Goal: Task Accomplishment & Management: Manage account settings

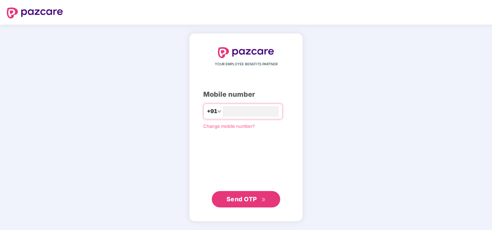
type input "**********"
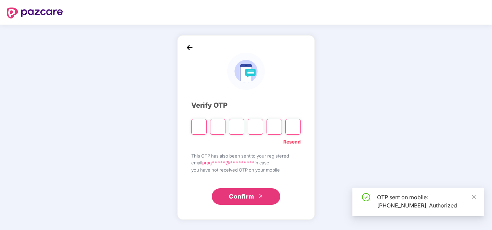
type input "*"
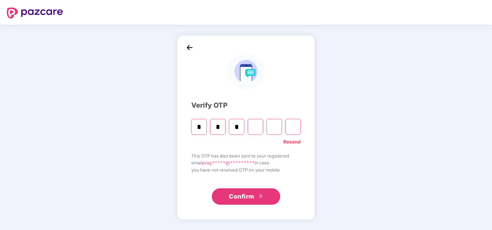
type input "*"
click at [258, 127] on input "Digit 4" at bounding box center [255, 127] width 15 height 16
type input "*"
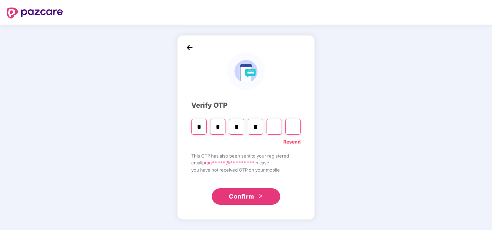
type input "*"
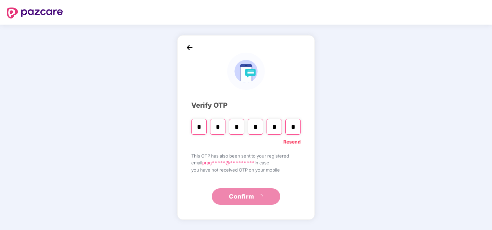
type input "*"
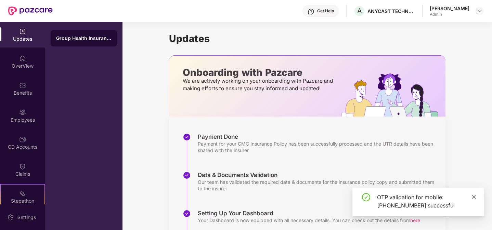
click at [473, 198] on icon "close" at bounding box center [474, 197] width 5 height 5
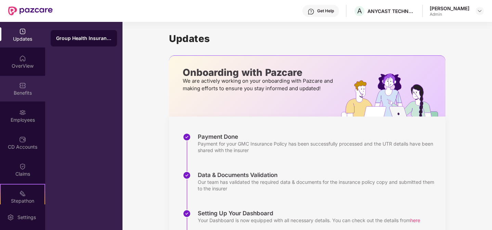
click at [36, 100] on div "Benefits" at bounding box center [22, 89] width 45 height 26
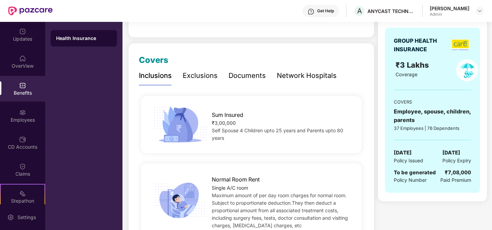
scroll to position [70, 0]
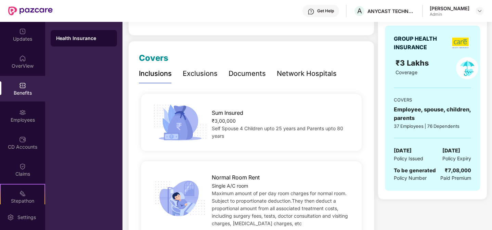
drag, startPoint x: 396, startPoint y: 151, endPoint x: 426, endPoint y: 149, distance: 30.2
click at [412, 149] on span "[DATE]" at bounding box center [403, 151] width 18 height 8
drag, startPoint x: 392, startPoint y: 168, endPoint x: 436, endPoint y: 170, distance: 44.6
click at [436, 170] on div "GROUP HEALTH INSURANCE ₹3 Lakhs Coverage COVERS Employee, spouse, children, par…" at bounding box center [432, 109] width 95 height 166
click at [436, 170] on div "To be generated Policy Number ₹7,08,000 Paid Premium" at bounding box center [432, 175] width 77 height 16
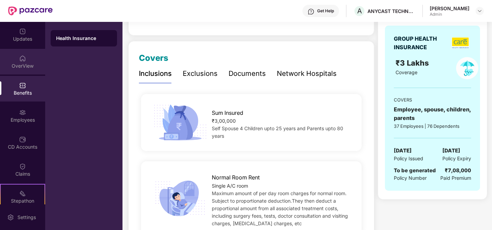
click at [21, 62] on img at bounding box center [22, 58] width 7 height 7
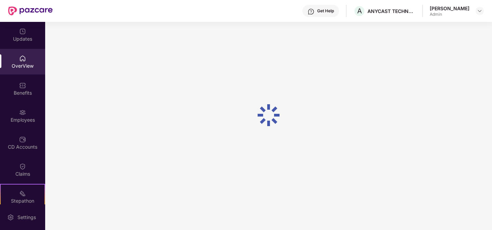
scroll to position [22, 0]
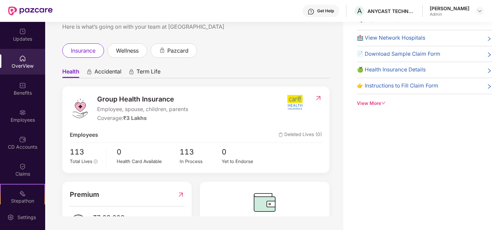
click at [15, 109] on div "Employees" at bounding box center [22, 116] width 45 height 26
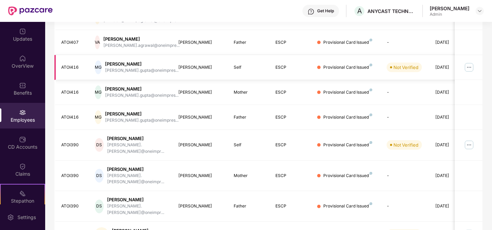
scroll to position [190, 0]
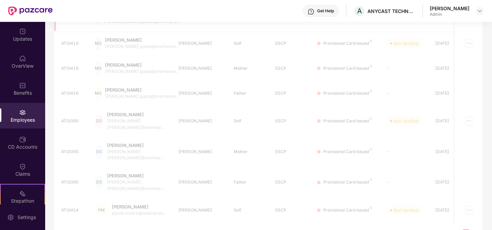
scroll to position [22, 0]
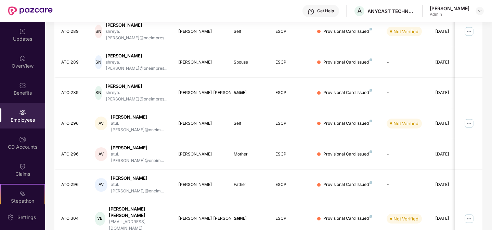
scroll to position [190, 0]
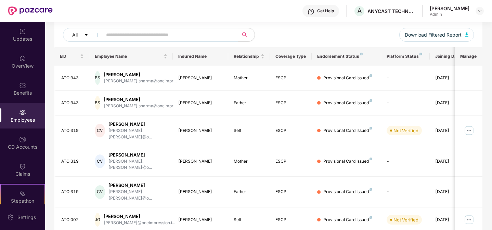
scroll to position [81, 0]
click at [137, 76] on div "[PERSON_NAME]" at bounding box center [140, 74] width 73 height 7
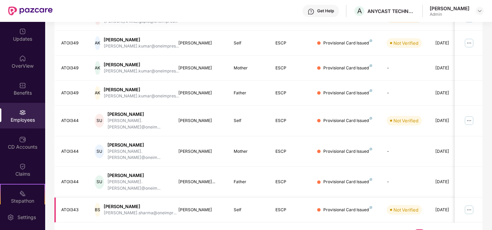
click at [470, 205] on img at bounding box center [469, 210] width 11 height 11
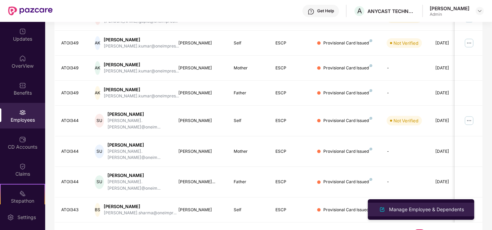
click at [413, 208] on div "Manage Employee & Dependents" at bounding box center [427, 210] width 78 height 8
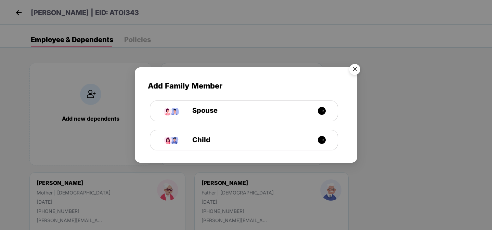
click at [354, 68] on img "Close" at bounding box center [354, 70] width 19 height 19
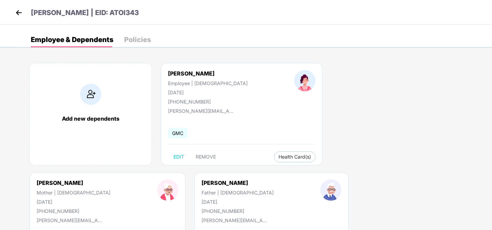
click at [20, 13] on img at bounding box center [19, 13] width 10 height 10
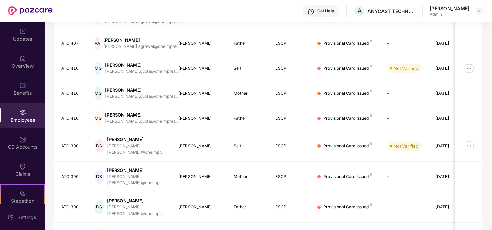
scroll to position [190, 0]
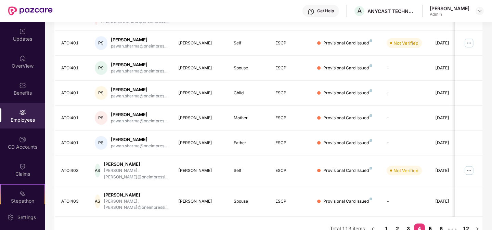
click at [429, 224] on link "5" at bounding box center [430, 229] width 11 height 10
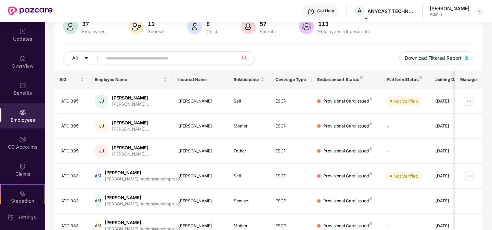
scroll to position [0, 0]
